Goal: Task Accomplishment & Management: Use online tool/utility

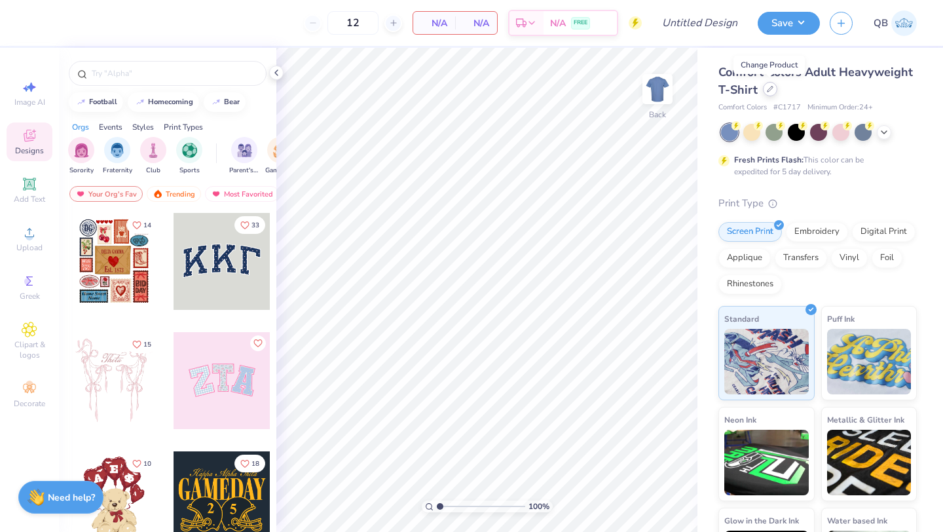
click at [771, 90] on icon at bounding box center [770, 89] width 7 height 7
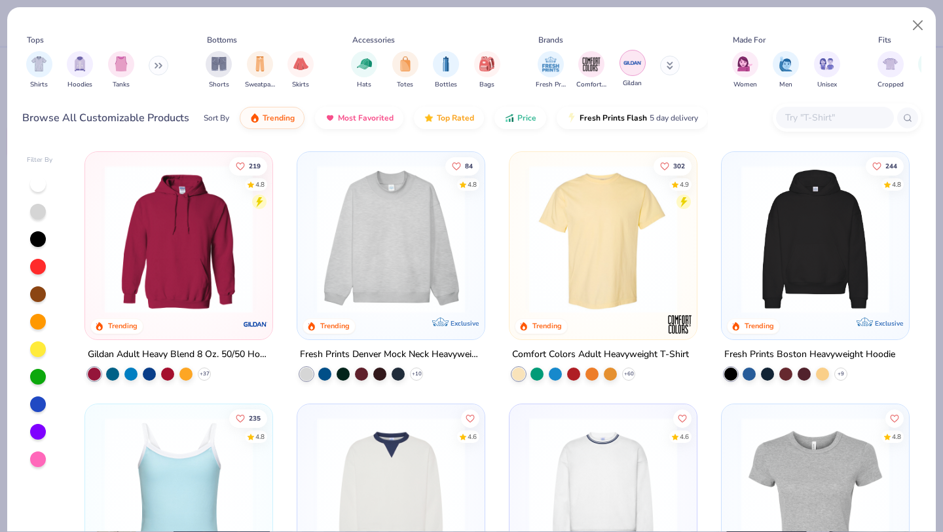
click at [629, 61] on img "filter for Gildan" at bounding box center [633, 63] width 20 height 20
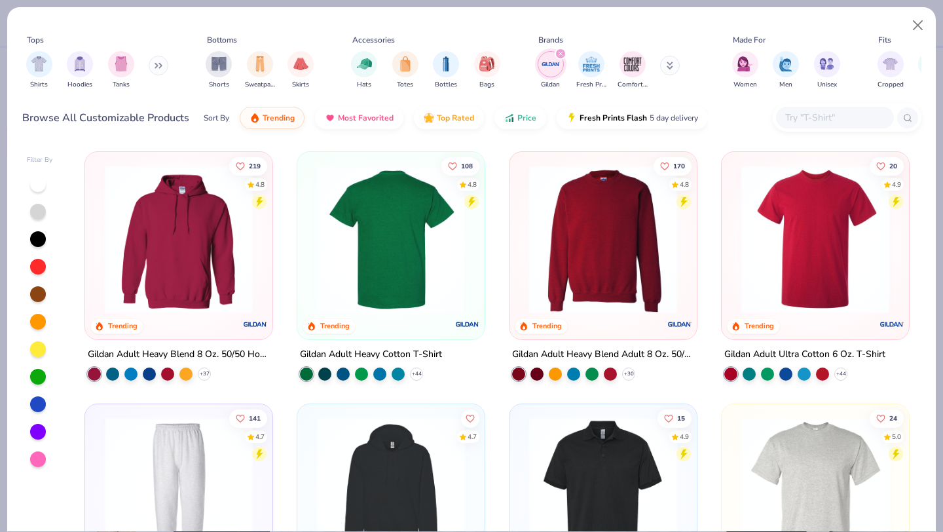
click at [385, 259] on img at bounding box center [391, 239] width 161 height 148
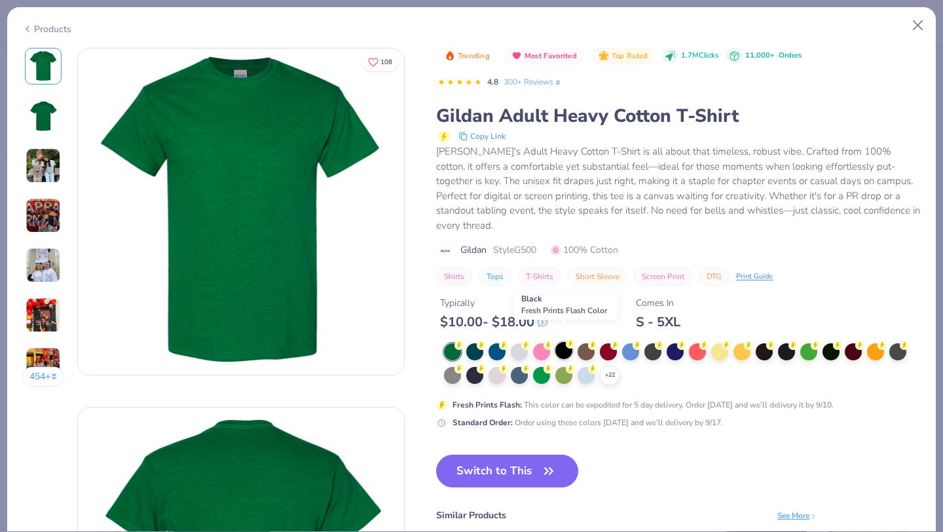
click at [563, 342] on div at bounding box center [564, 350] width 17 height 17
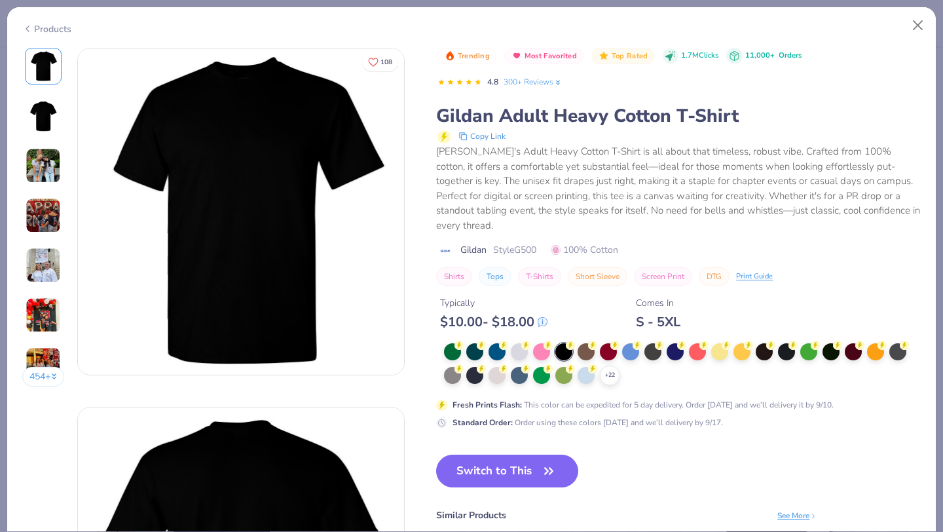
click at [44, 166] on img at bounding box center [43, 165] width 35 height 35
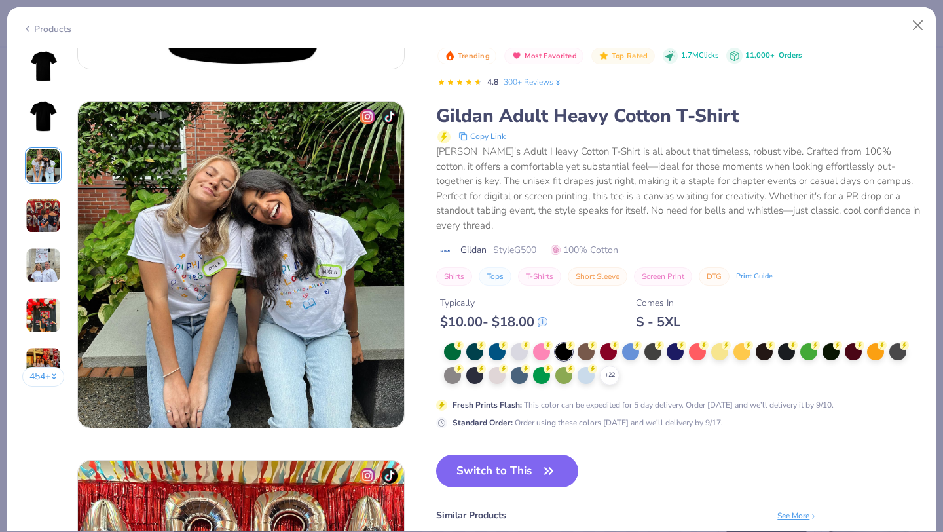
scroll to position [718, 0]
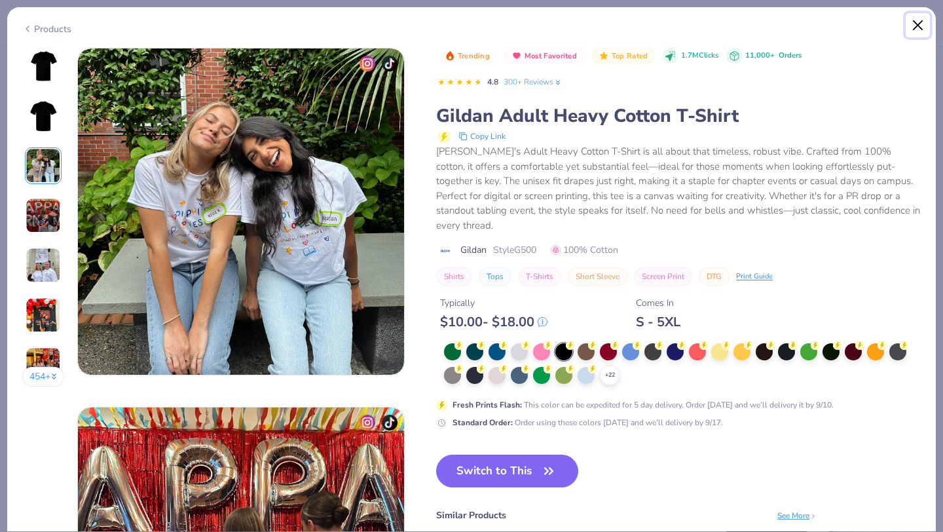
click at [921, 18] on button "Close" at bounding box center [918, 25] width 25 height 25
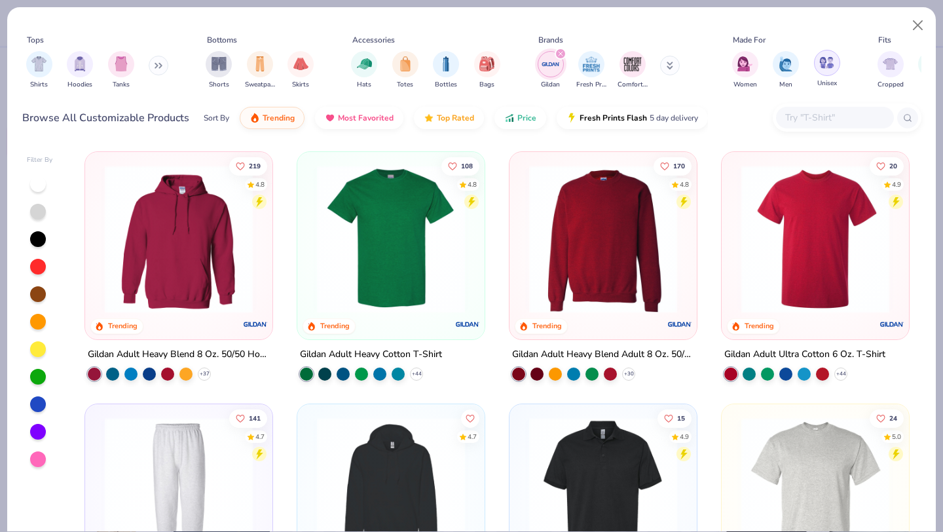
click at [827, 64] on img "filter for Unisex" at bounding box center [827, 62] width 15 height 15
click at [820, 246] on img at bounding box center [815, 239] width 161 height 148
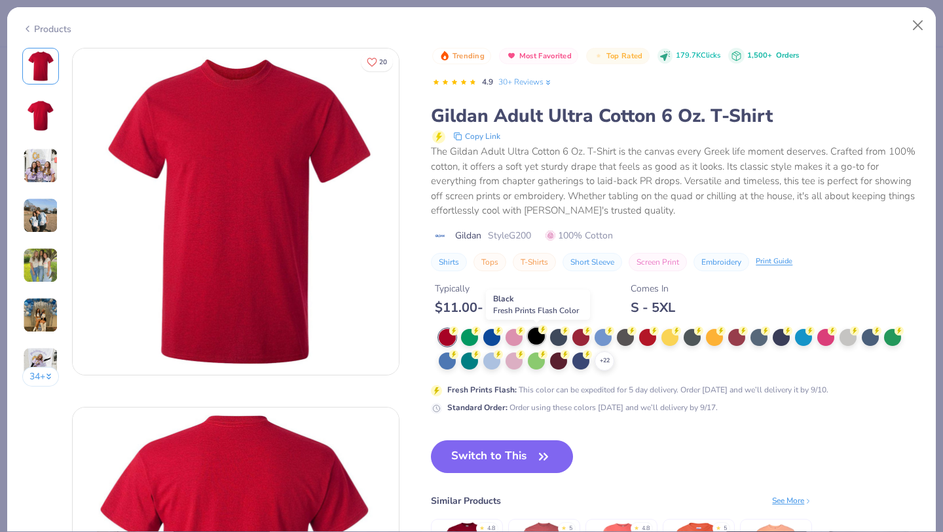
click at [537, 332] on div at bounding box center [536, 336] width 17 height 17
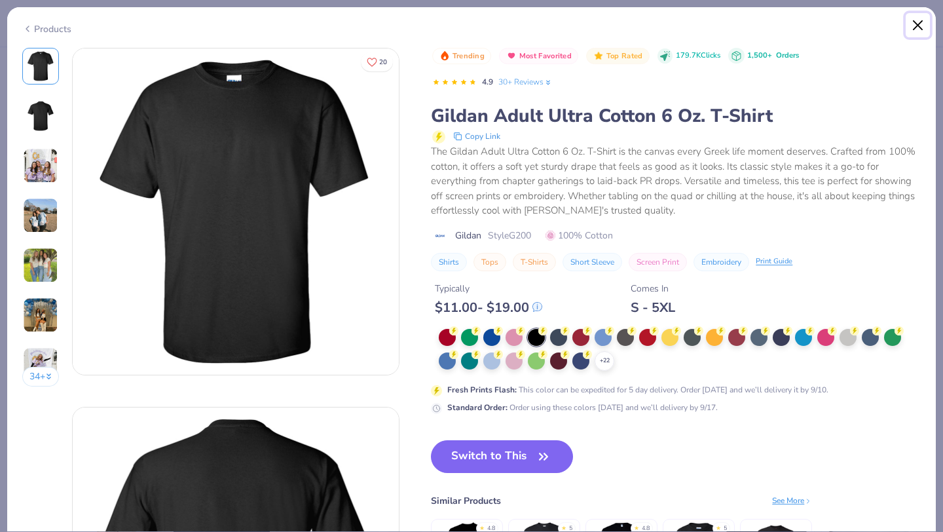
click at [916, 21] on button "Close" at bounding box center [918, 25] width 25 height 25
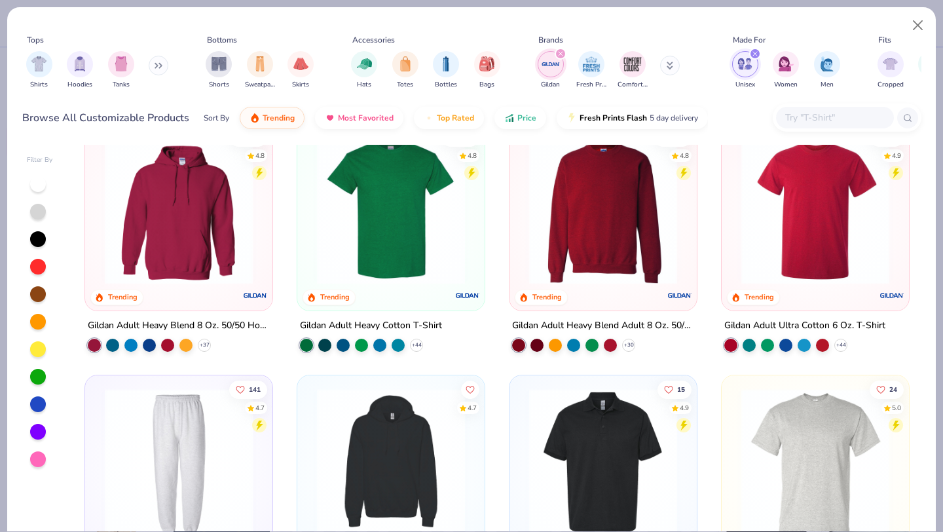
scroll to position [187, 0]
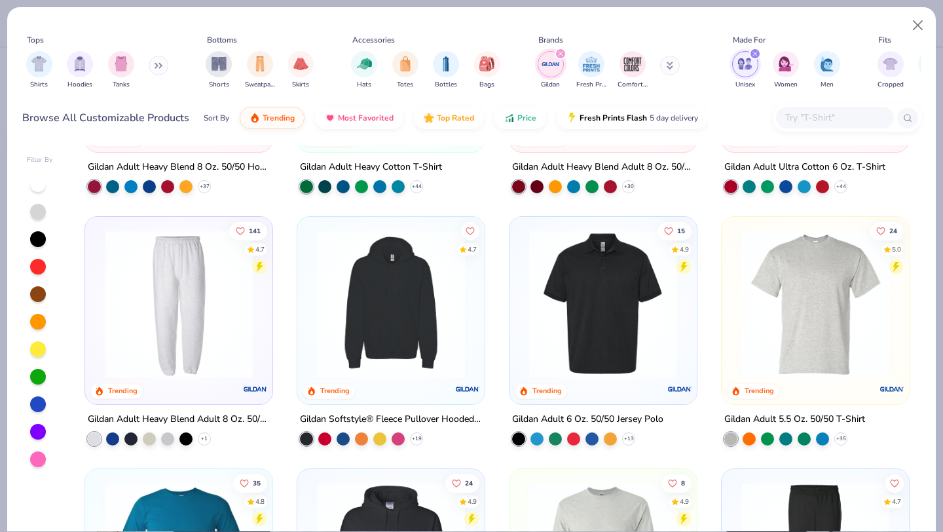
click at [849, 373] on img at bounding box center [815, 304] width 161 height 148
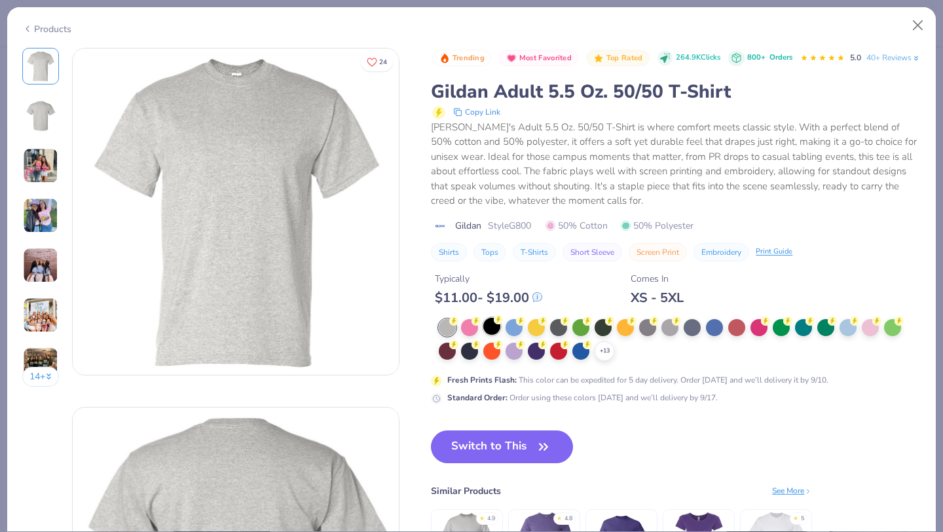
click at [485, 335] on div at bounding box center [492, 326] width 17 height 17
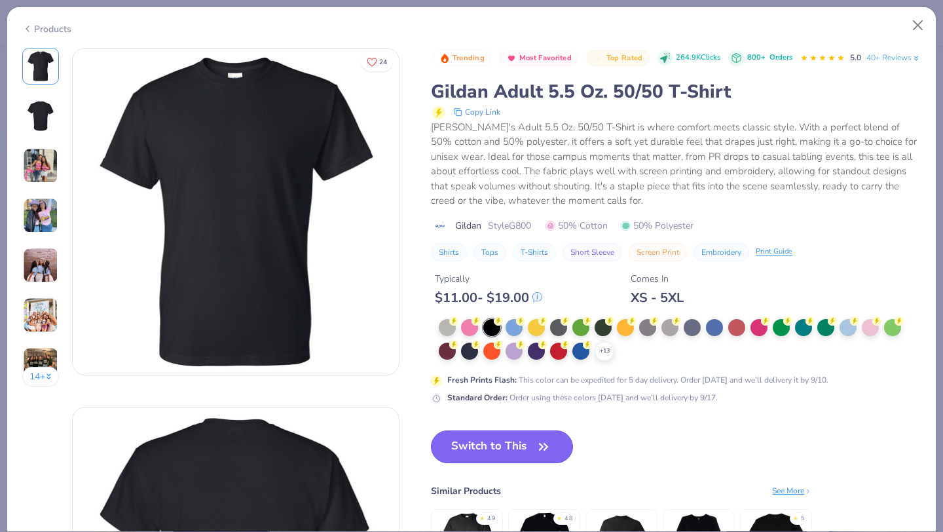
click at [486, 462] on button "Switch to This" at bounding box center [502, 446] width 142 height 33
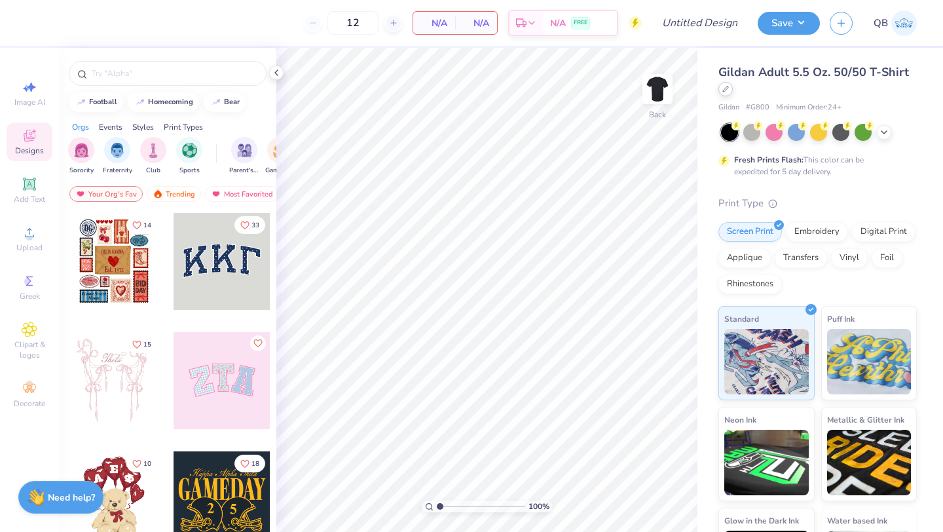
click at [726, 88] on icon at bounding box center [726, 89] width 7 height 7
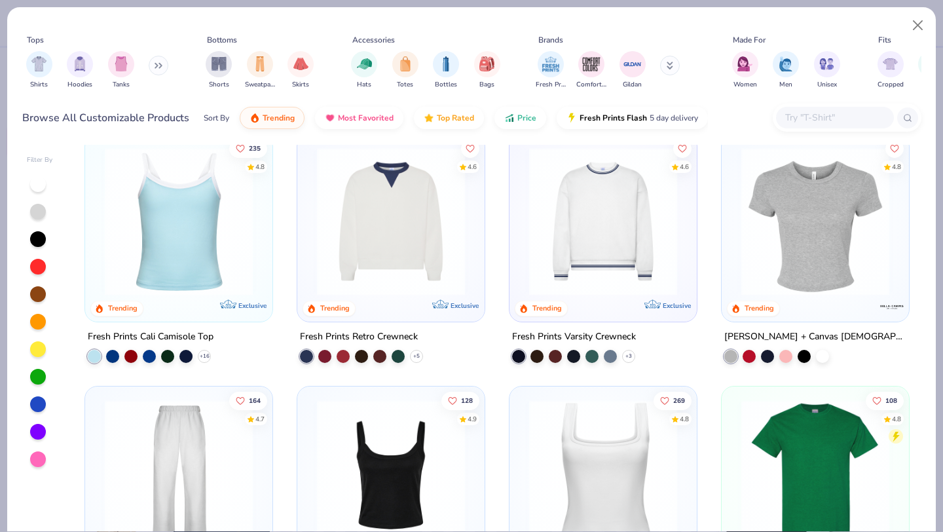
scroll to position [475, 0]
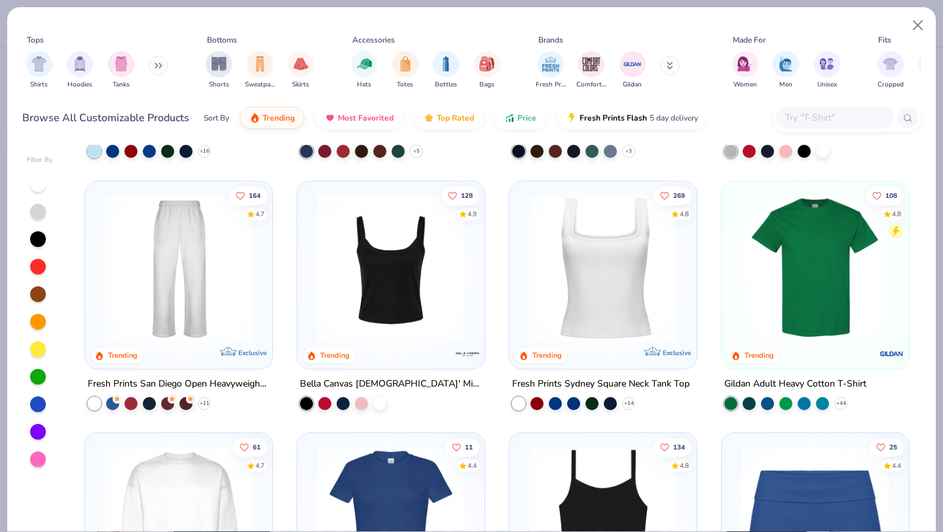
click at [786, 281] on img at bounding box center [815, 268] width 161 height 148
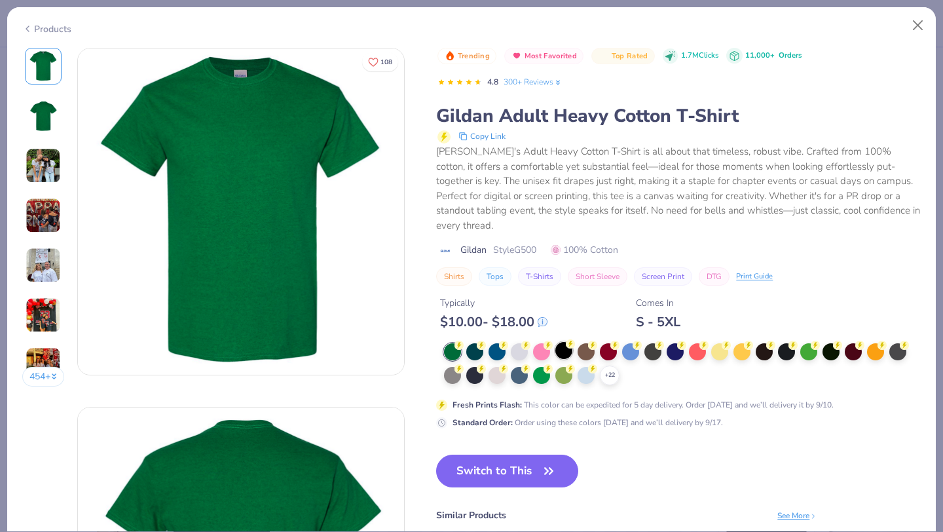
click at [567, 343] on div at bounding box center [564, 350] width 17 height 17
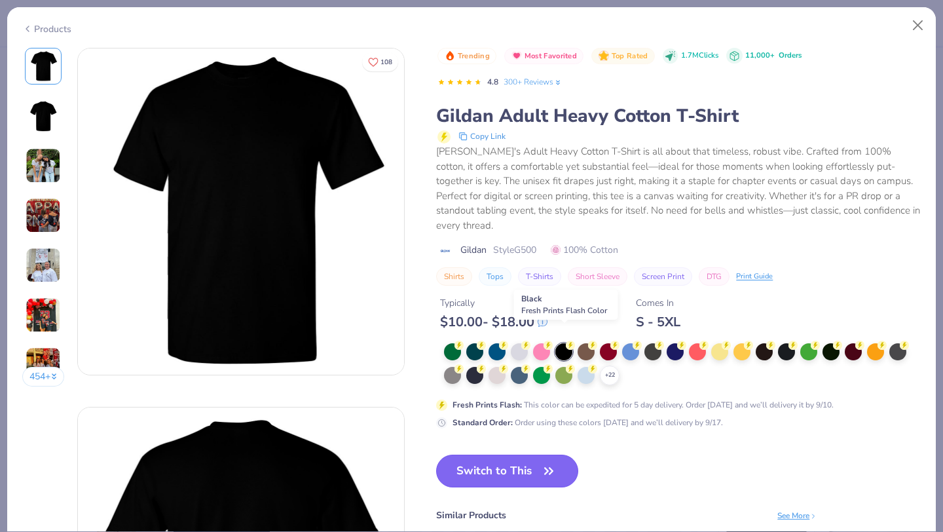
click at [512, 457] on button "Switch to This" at bounding box center [507, 471] width 142 height 33
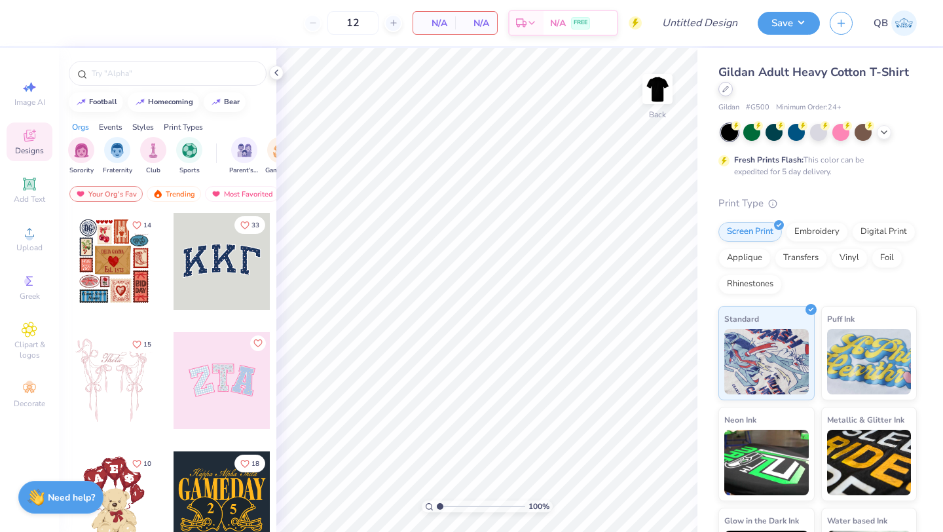
click at [727, 94] on div at bounding box center [726, 89] width 14 height 14
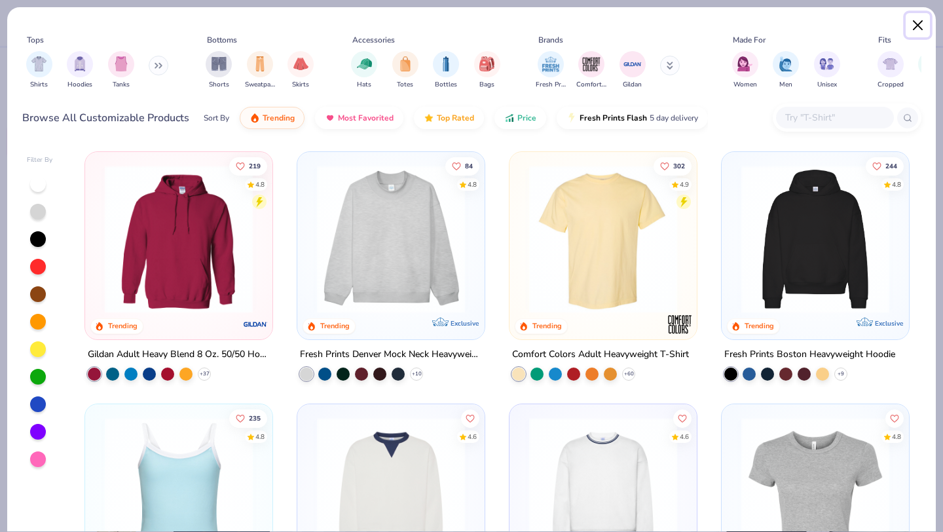
click at [919, 25] on button "Close" at bounding box center [918, 25] width 25 height 25
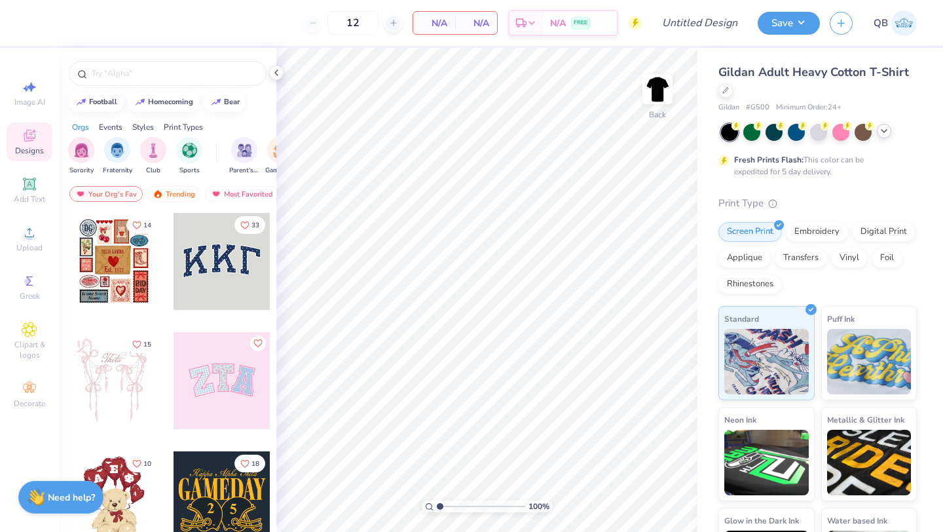
click at [886, 132] on icon at bounding box center [884, 131] width 10 height 10
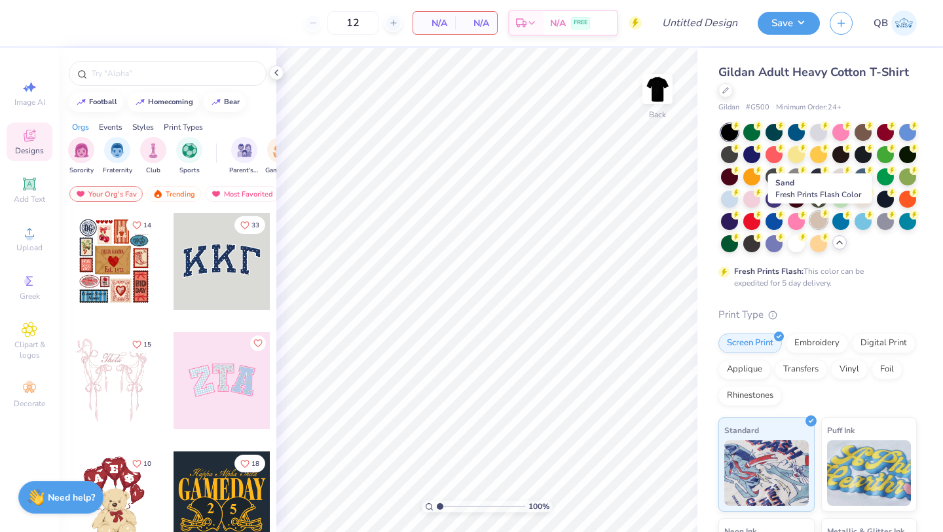
click at [816, 216] on div at bounding box center [818, 220] width 17 height 17
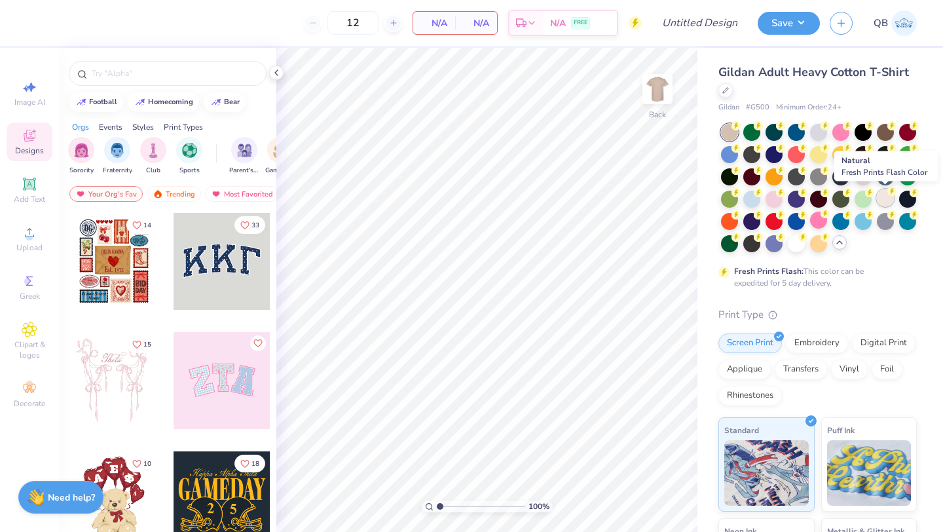
click at [882, 197] on div at bounding box center [885, 197] width 17 height 17
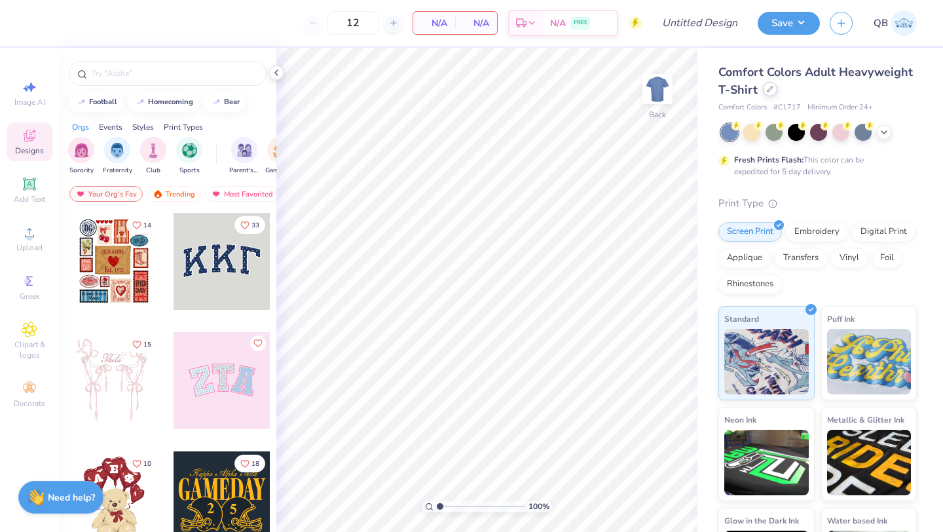
click at [770, 92] on div at bounding box center [770, 89] width 14 height 14
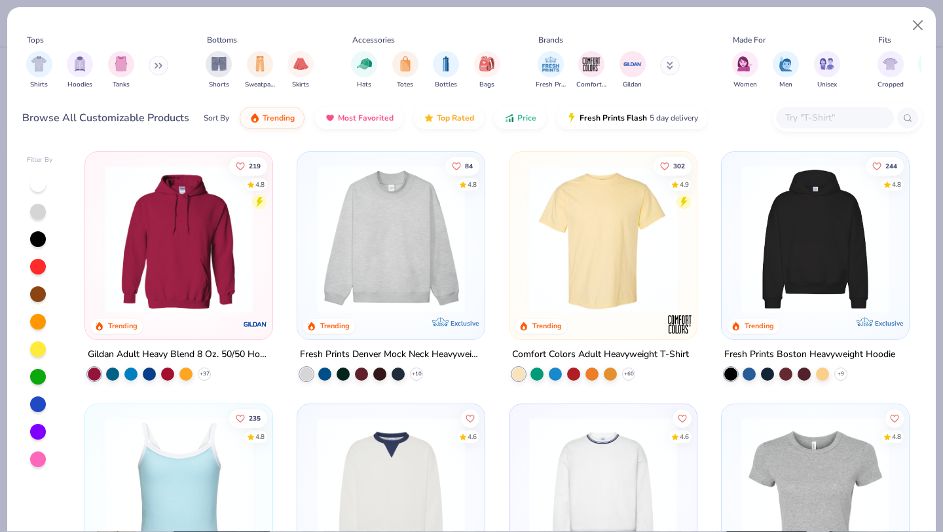
scroll to position [238, 0]
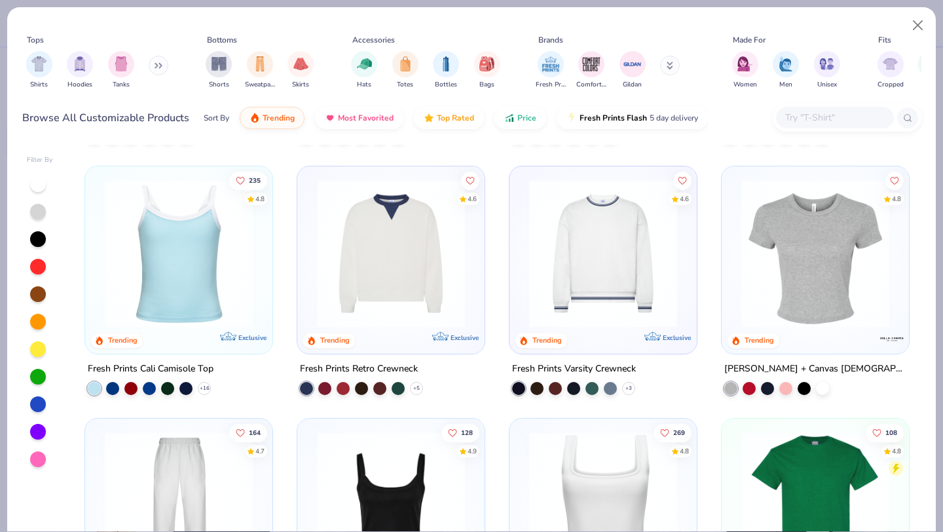
click at [601, 274] on img at bounding box center [603, 254] width 161 height 148
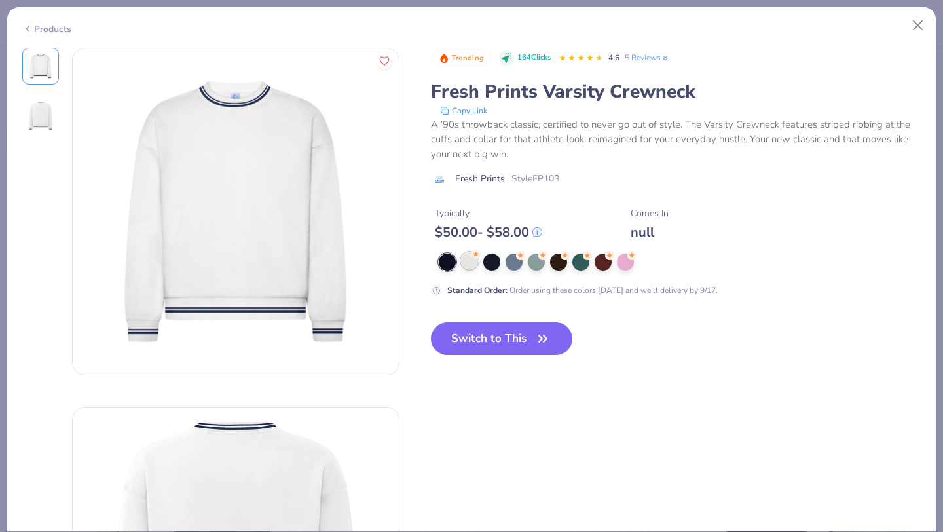
click at [465, 267] on div at bounding box center [469, 260] width 17 height 17
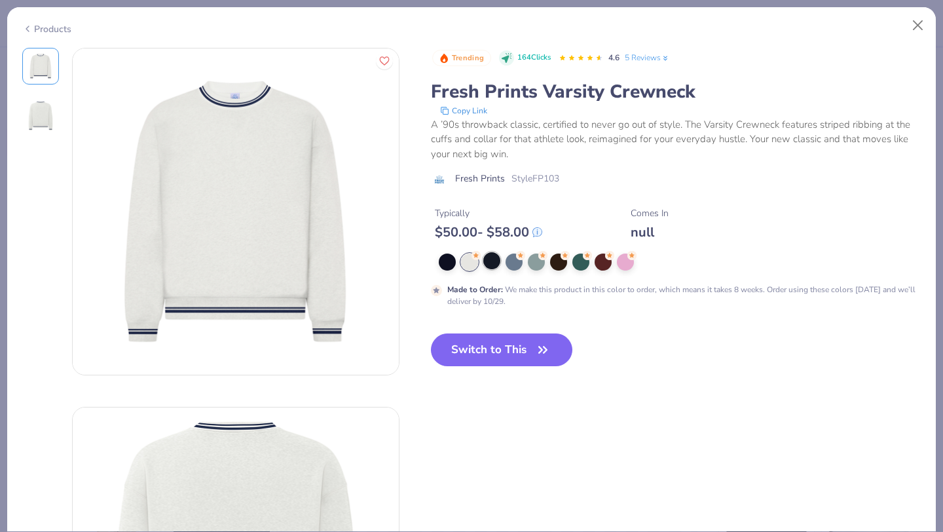
click at [486, 260] on div at bounding box center [492, 260] width 17 height 17
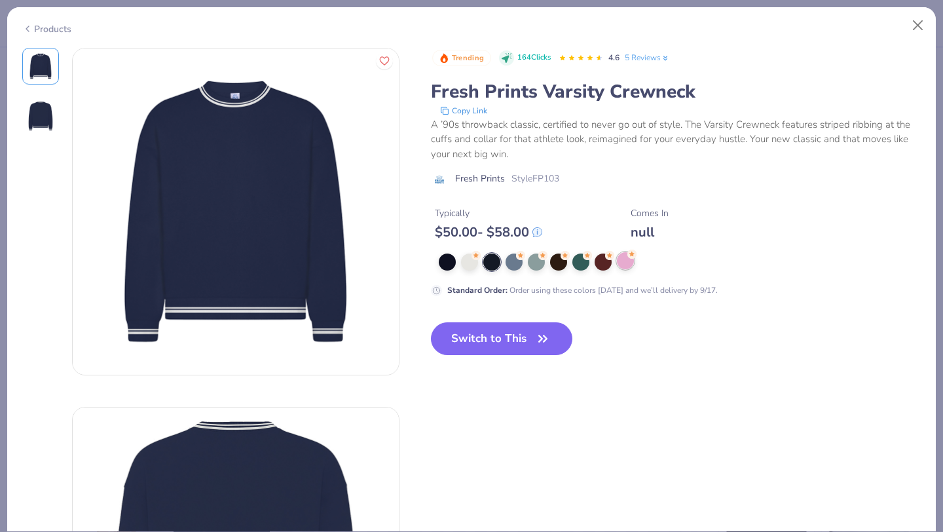
click at [626, 260] on div at bounding box center [625, 260] width 17 height 17
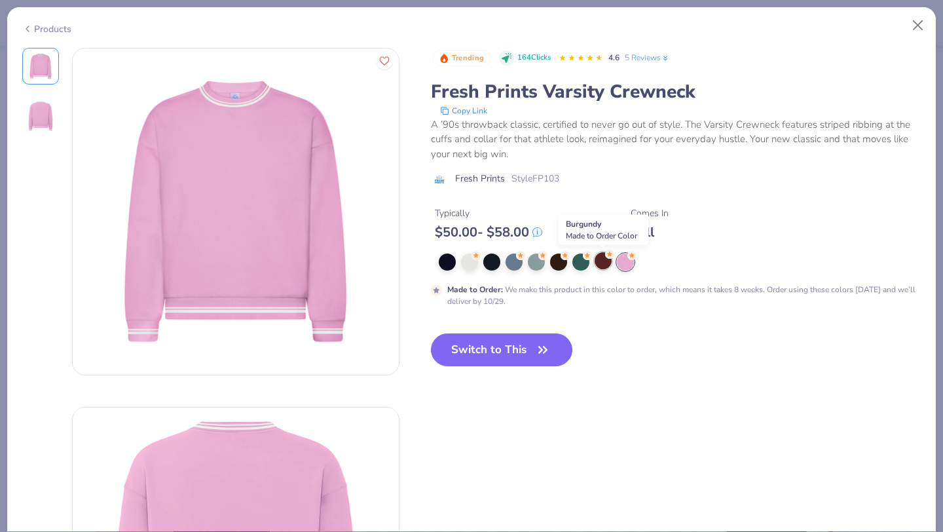
click at [605, 265] on div at bounding box center [603, 260] width 17 height 17
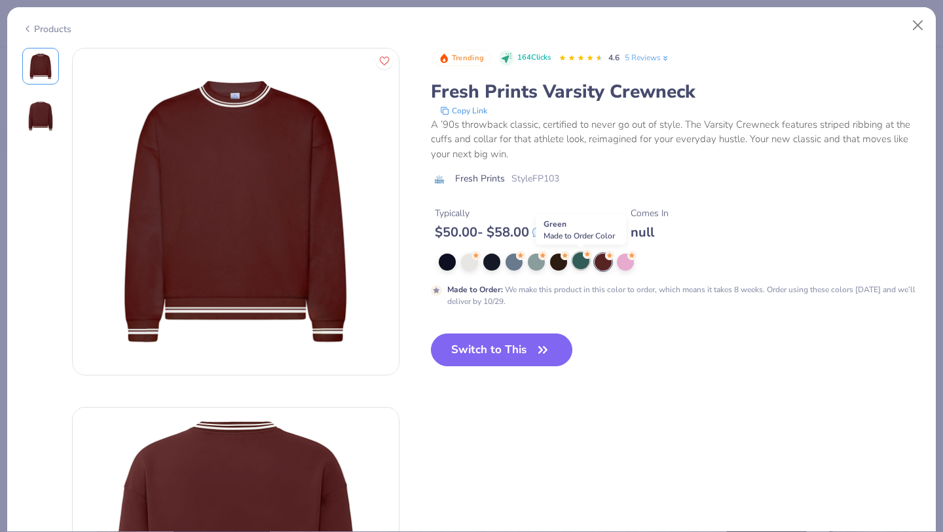
click at [582, 263] on div at bounding box center [581, 260] width 17 height 17
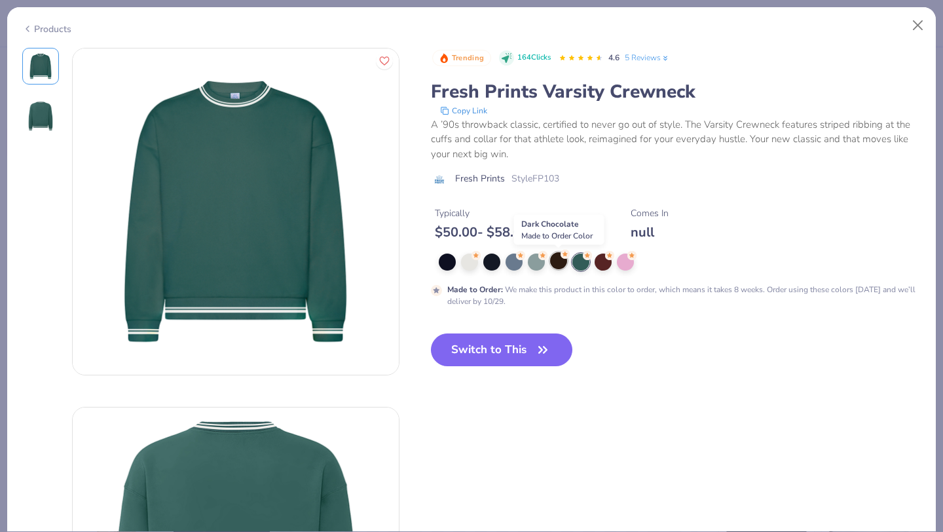
click at [562, 262] on div at bounding box center [558, 260] width 17 height 17
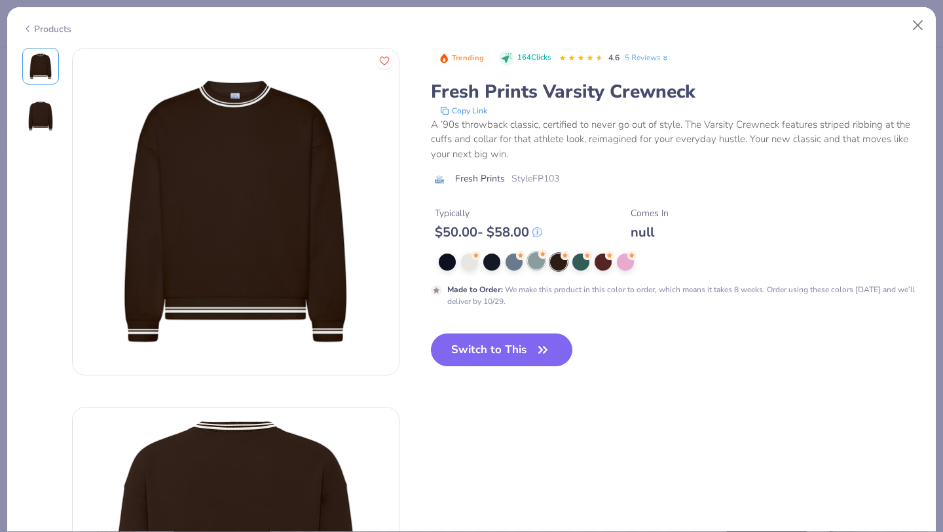
click at [531, 263] on div at bounding box center [536, 260] width 17 height 17
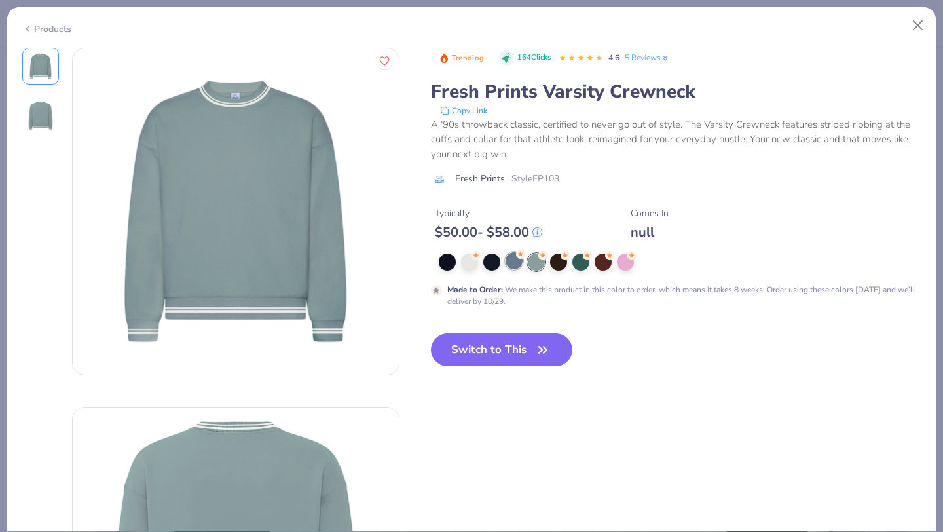
click at [512, 259] on div at bounding box center [514, 260] width 17 height 17
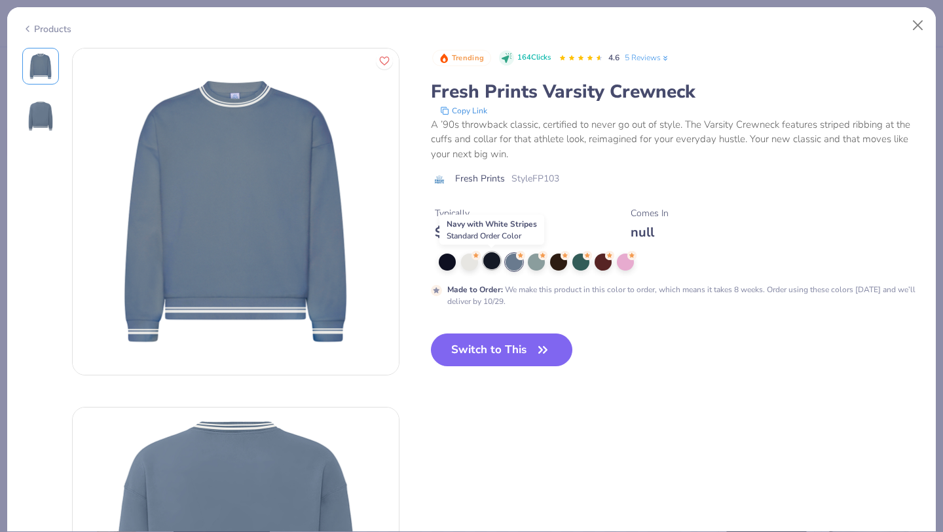
click at [493, 262] on div at bounding box center [492, 260] width 17 height 17
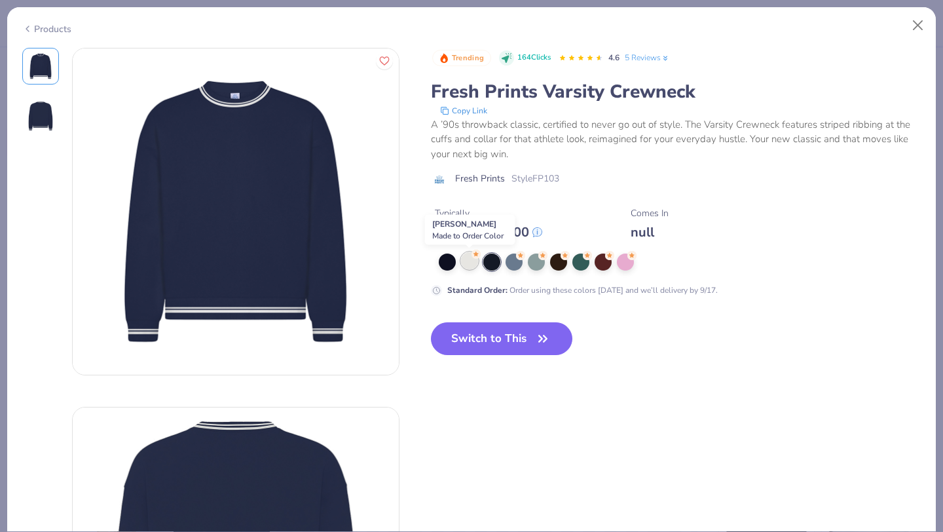
click at [464, 261] on div at bounding box center [469, 260] width 17 height 17
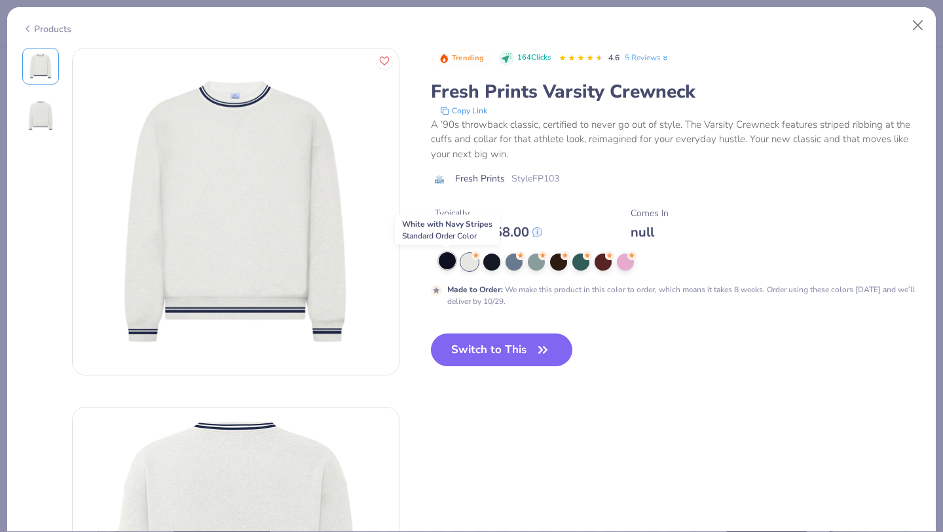
click at [445, 260] on div at bounding box center [447, 260] width 17 height 17
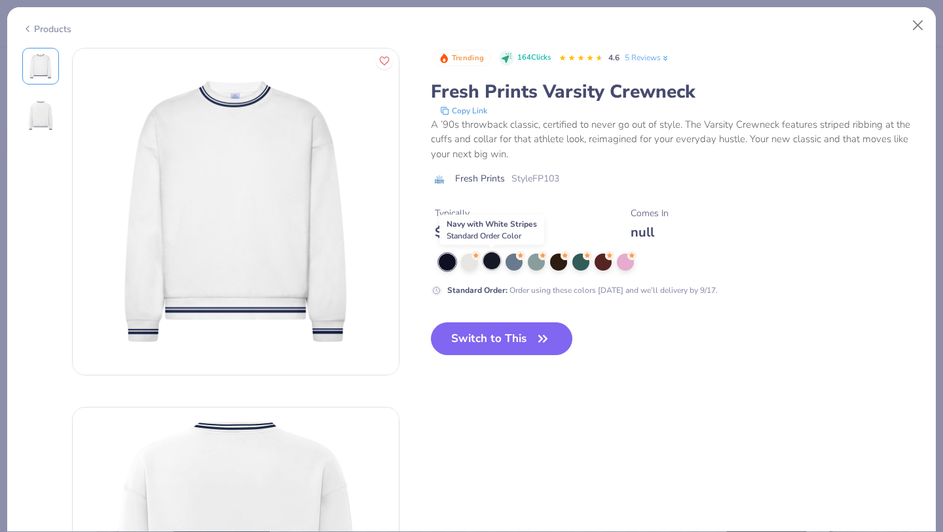
click at [496, 262] on div at bounding box center [492, 260] width 17 height 17
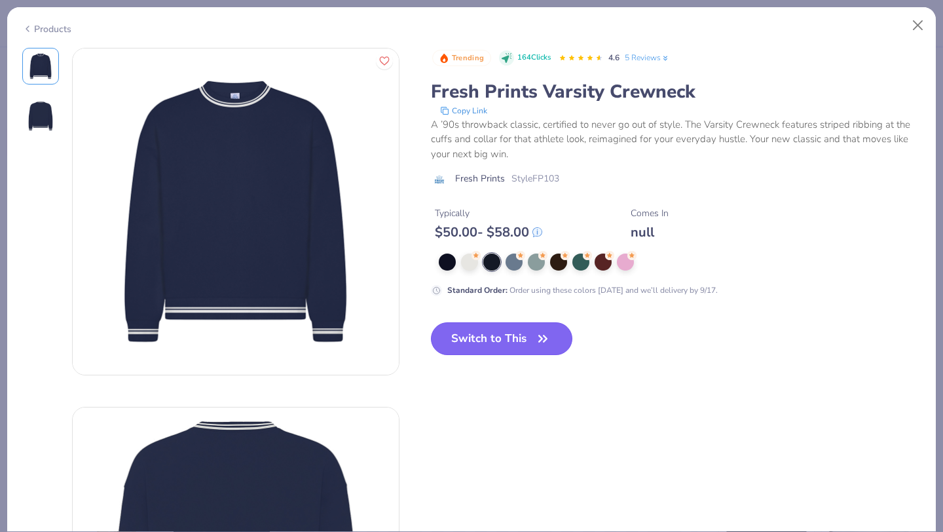
click at [479, 332] on button "Switch to This" at bounding box center [502, 338] width 142 height 33
type input "50"
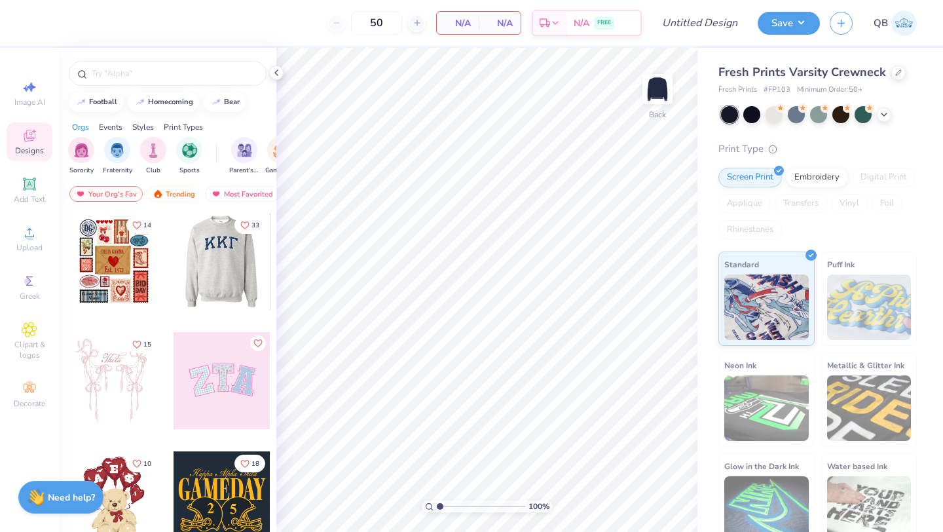
click at [217, 256] on div at bounding box center [221, 261] width 97 height 97
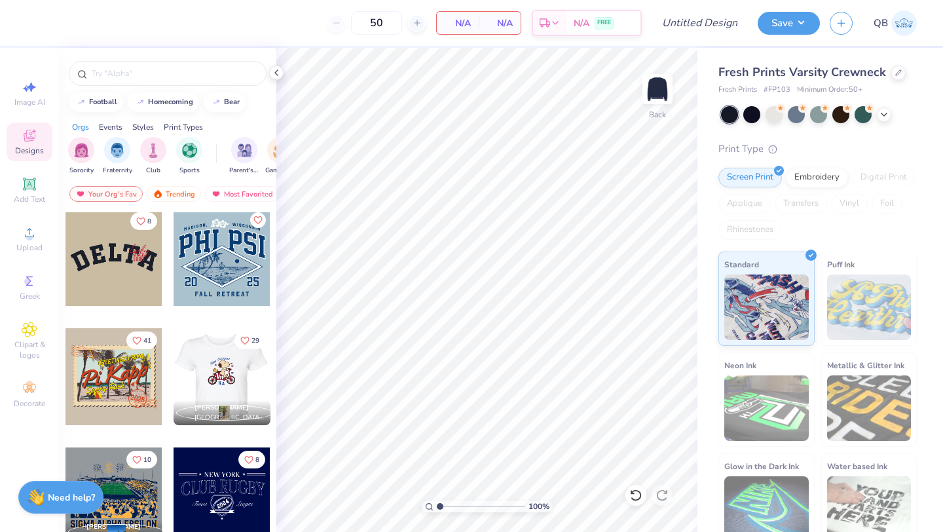
scroll to position [3454, 0]
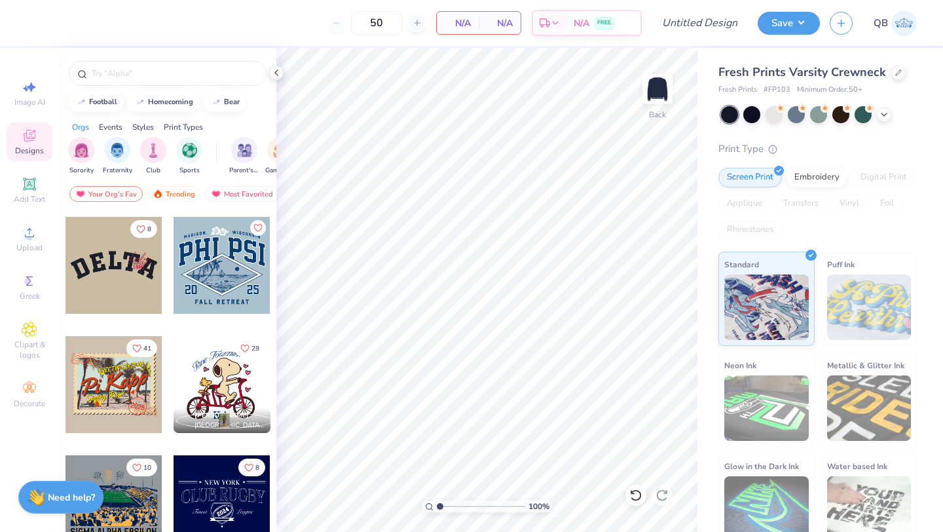
click at [102, 229] on div at bounding box center [114, 265] width 97 height 97
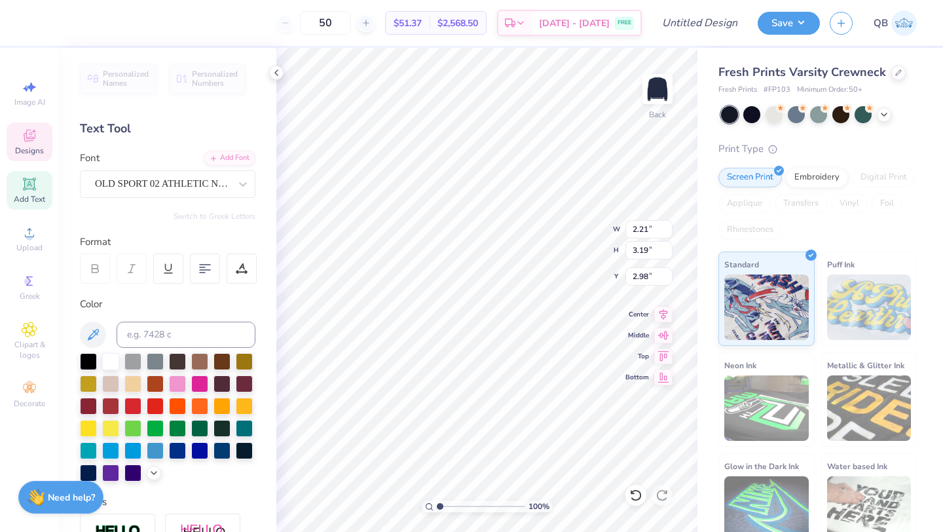
click at [561, 216] on div "100 % Back W 2.21 2.21 " H 3.19 3.19 " Y 2.98 2.98 " Center Middle Top Bottom" at bounding box center [486, 290] width 421 height 484
type input "3.47"
type input "3.86"
type input "4.04"
type input "4.11"
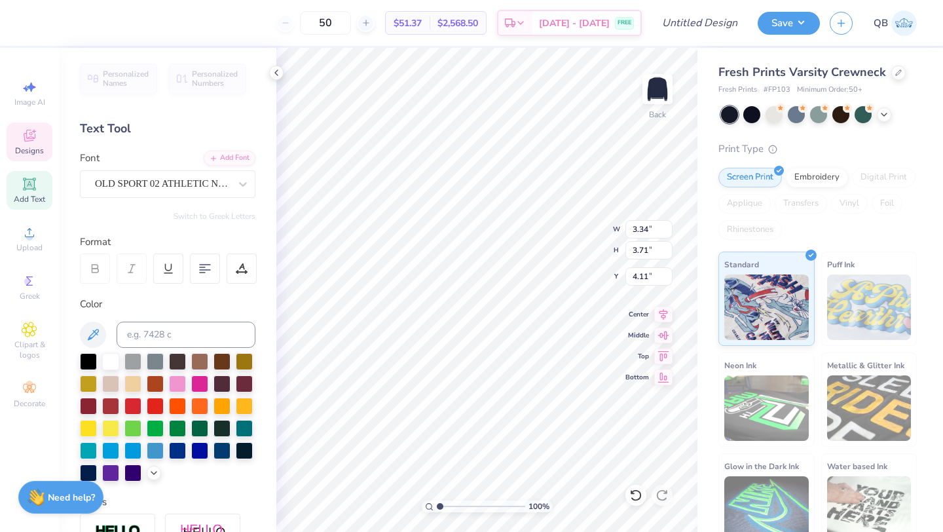
type input "2.89"
type input "3.56"
type input "3.13"
type textarea "E"
type textarea "p"
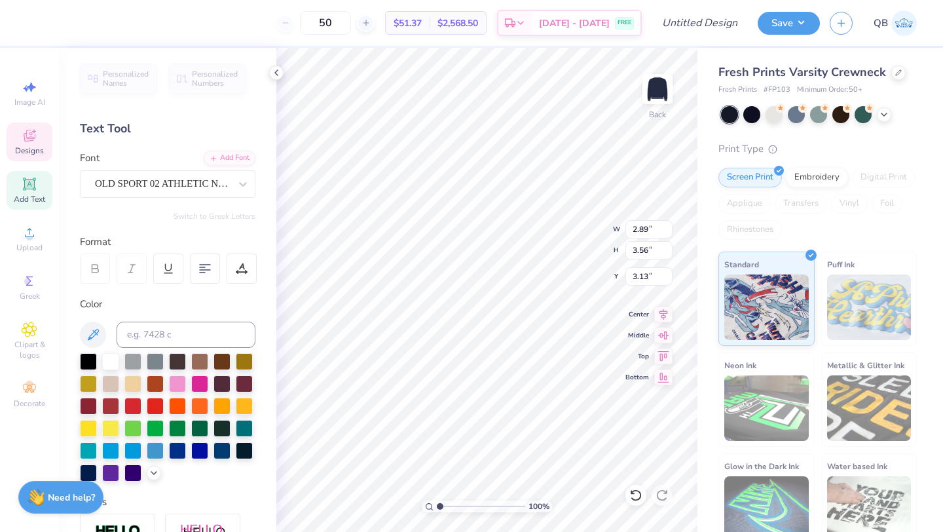
type input "2.21"
type input "3.19"
type input "2.98"
click at [636, 493] on icon at bounding box center [636, 495] width 13 height 13
type textarea "h"
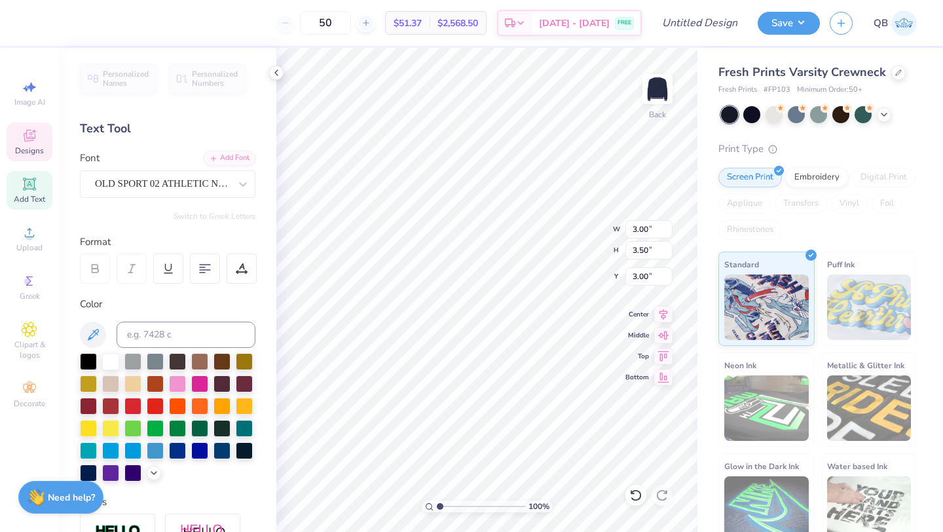
type input "1.87"
type input "0.72"
type input "5.35"
type input "3.00"
type input "3.50"
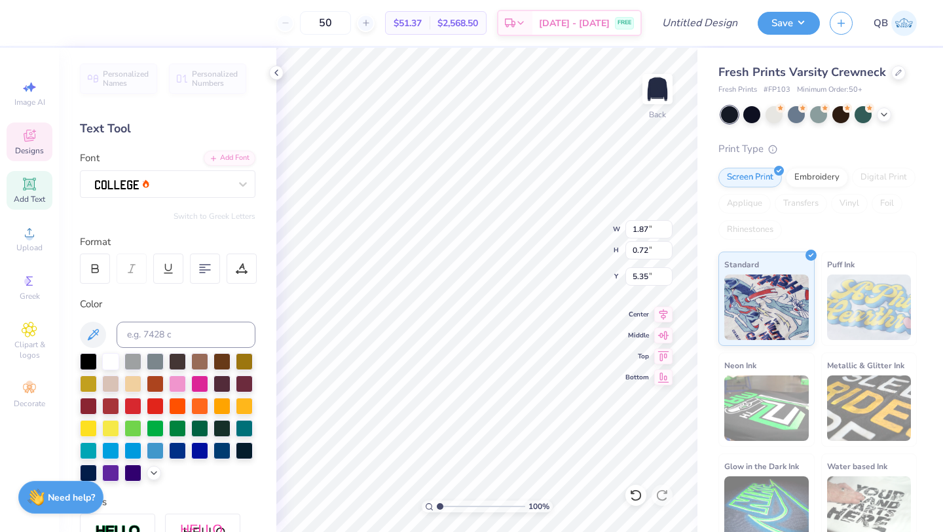
type input "3.00"
click at [35, 134] on icon at bounding box center [30, 136] width 16 height 16
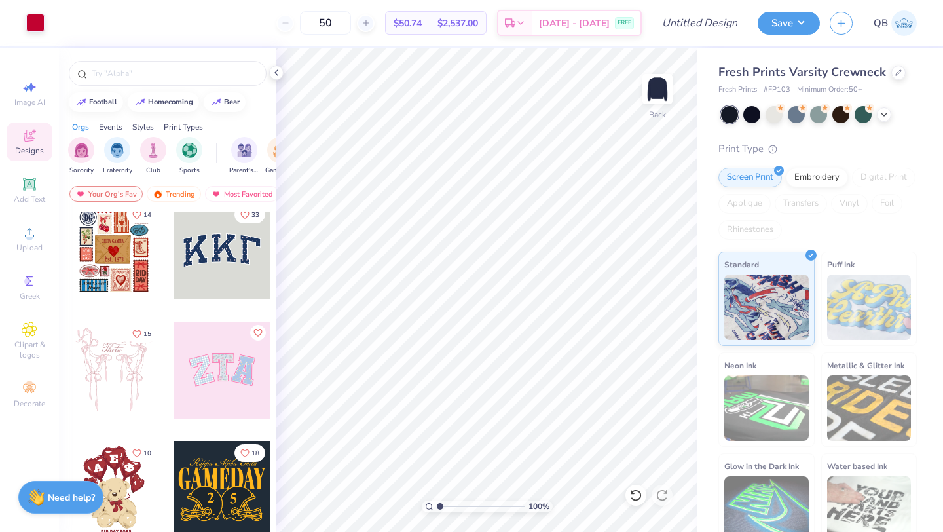
scroll to position [12, 0]
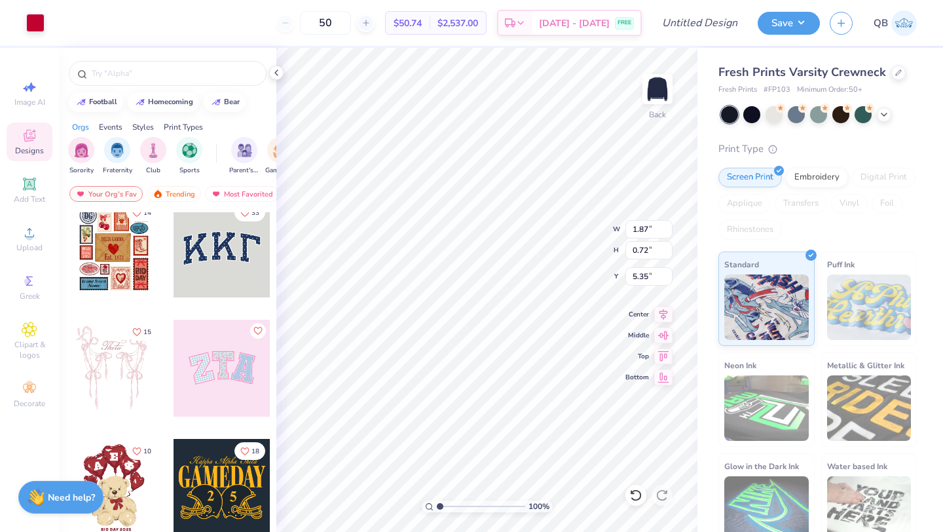
type input "5.37"
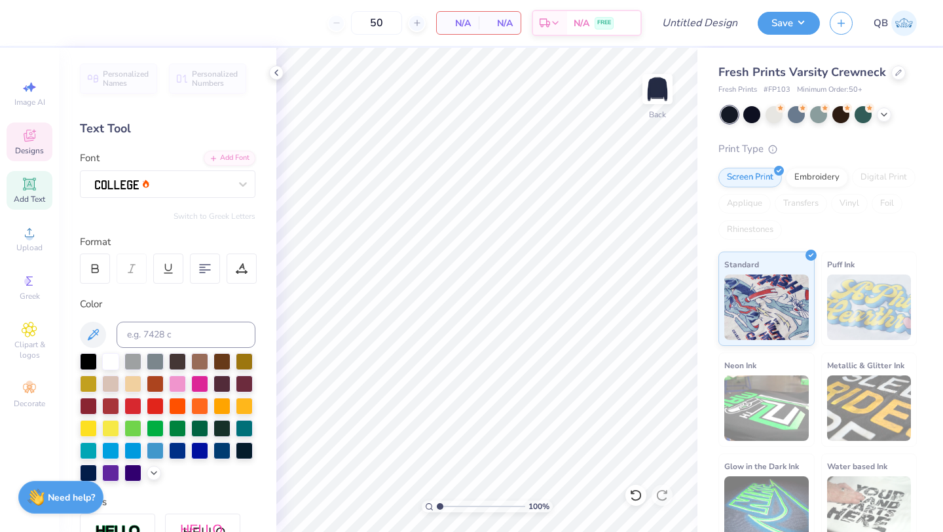
click at [33, 139] on icon at bounding box center [29, 137] width 10 height 9
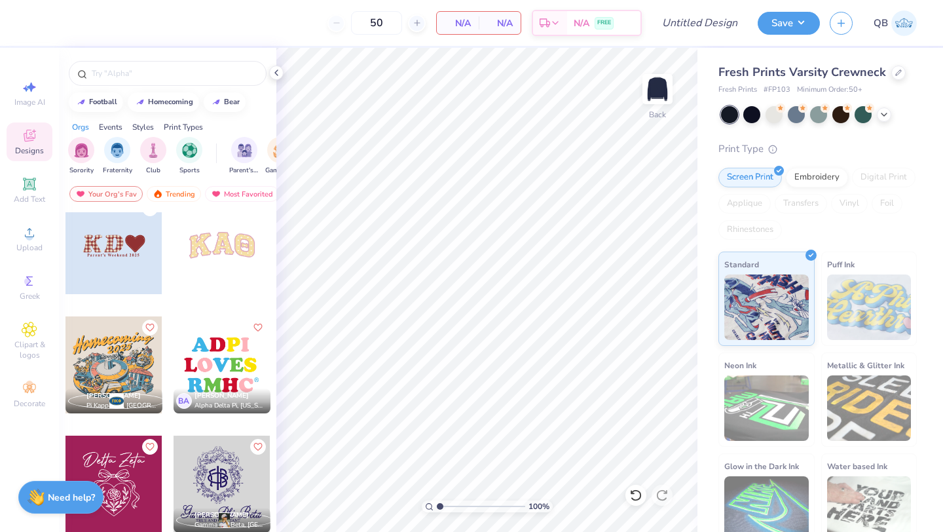
scroll to position [8293, 0]
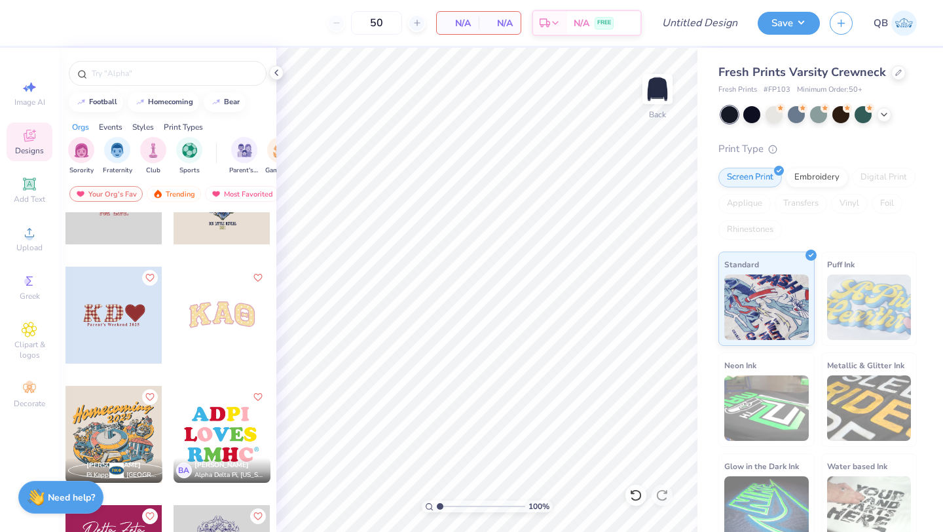
click at [219, 326] on div at bounding box center [222, 315] width 97 height 97
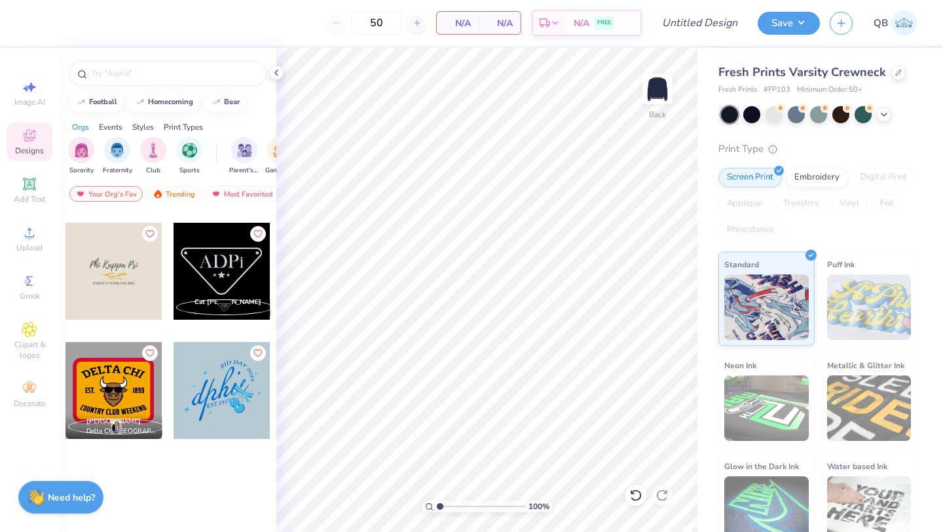
scroll to position [9178, 0]
